Goal: Task Accomplishment & Management: Manage account settings

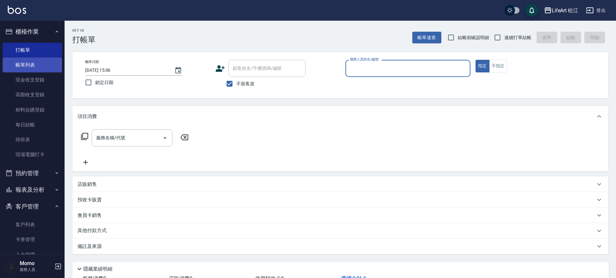
click at [26, 66] on link "帳單列表" at bounding box center [32, 64] width 59 height 15
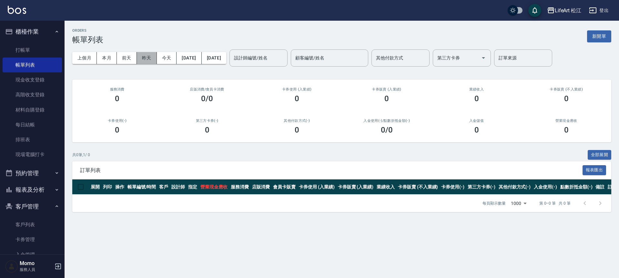
click at [144, 56] on button "昨天" at bounding box center [147, 58] width 20 height 12
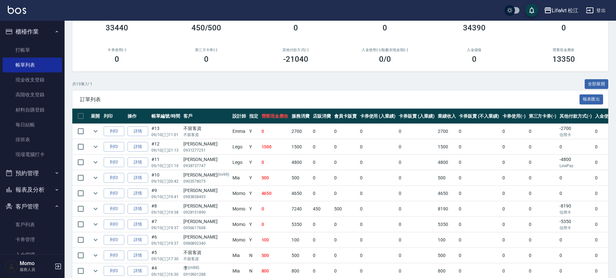
scroll to position [129, 0]
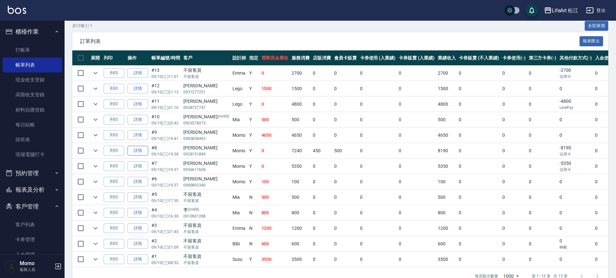
click at [137, 150] on link "詳情" at bounding box center [138, 151] width 21 height 10
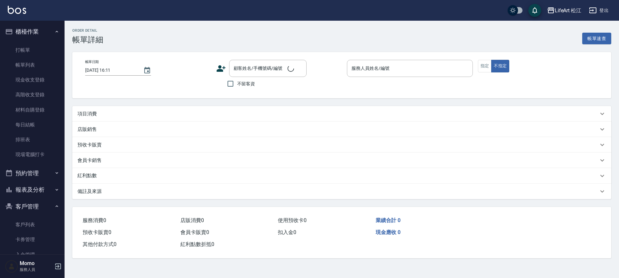
type input "[DATE] 19:38"
type input "Momo(無代號)"
type input "14"
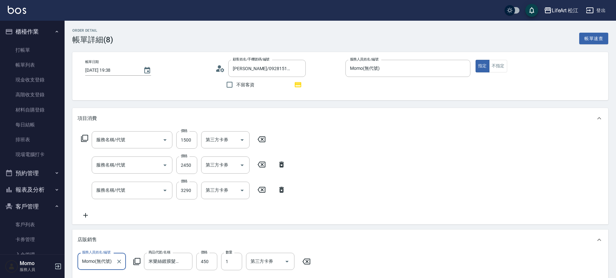
type input "[PERSON_NAME]/0928151890/"
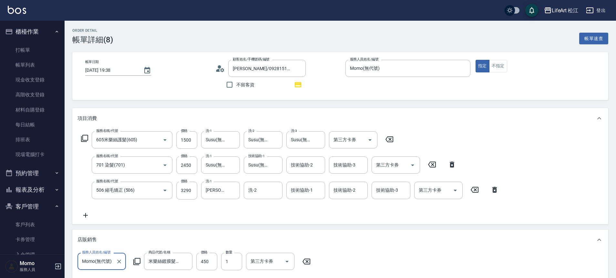
type input "605米樂絲護髮(605)"
type input "701 染髮(701)"
type input "506 縮毛矯正 (506)"
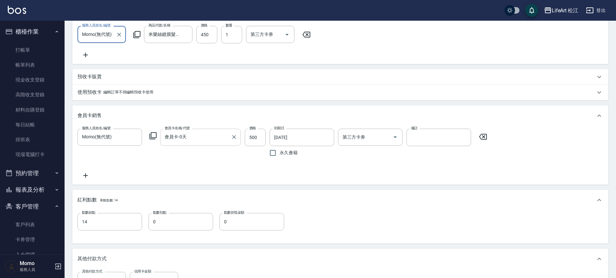
scroll to position [280, 0]
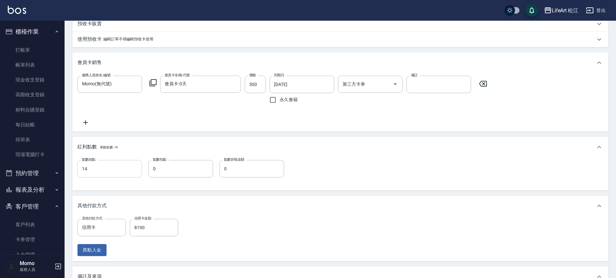
click at [114, 177] on input "14" at bounding box center [109, 168] width 65 height 17
type input "19"
click at [154, 233] on input "8190" at bounding box center [154, 227] width 48 height 17
type input "8190"
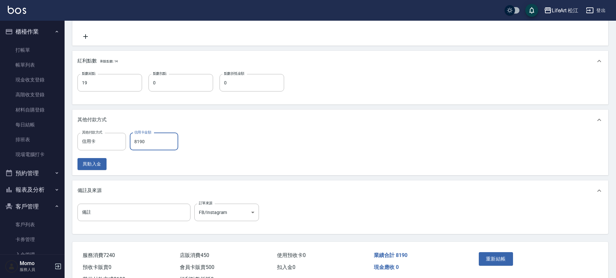
scroll to position [401, 0]
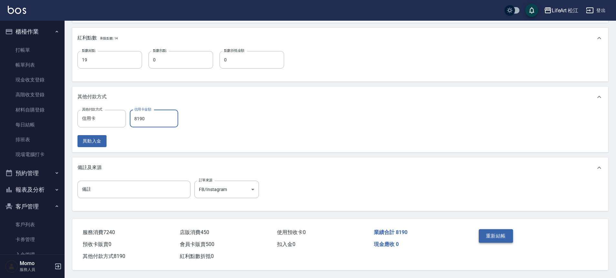
click at [500, 231] on button "重新結帳" at bounding box center [496, 236] width 34 height 14
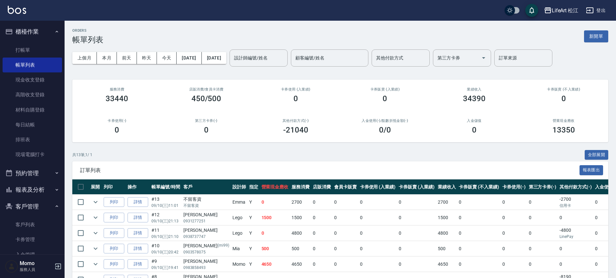
click at [36, 201] on button "客戶管理" at bounding box center [32, 206] width 59 height 17
